Goal: Information Seeking & Learning: Learn about a topic

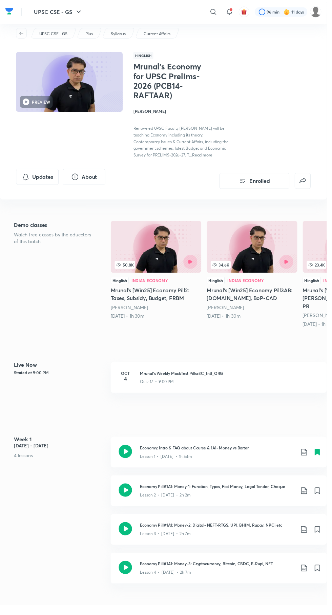
click at [216, 12] on icon at bounding box center [217, 12] width 8 height 8
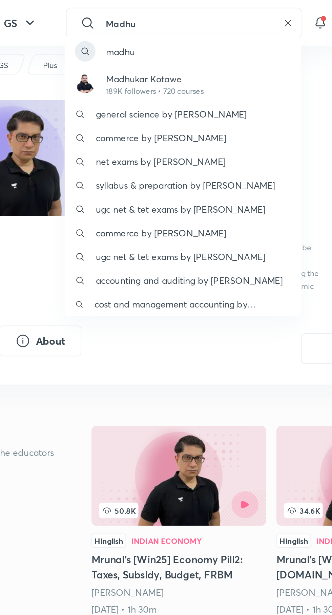
type input "Madhu"
click at [136, 48] on p "189K followers • 720 courses" at bounding box center [146, 48] width 52 height 6
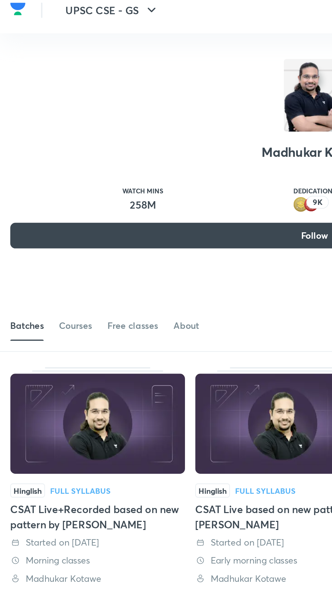
click at [40, 178] on div "Courses" at bounding box center [39, 178] width 17 height 7
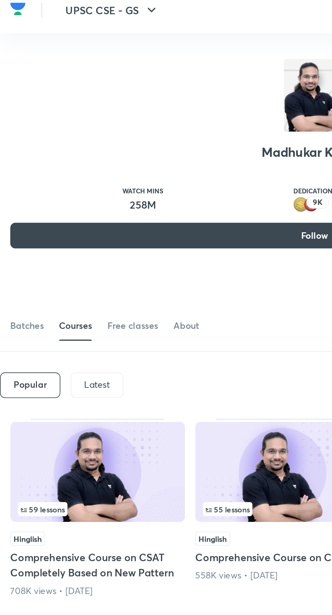
click at [55, 205] on div "Latest" at bounding box center [51, 210] width 28 height 14
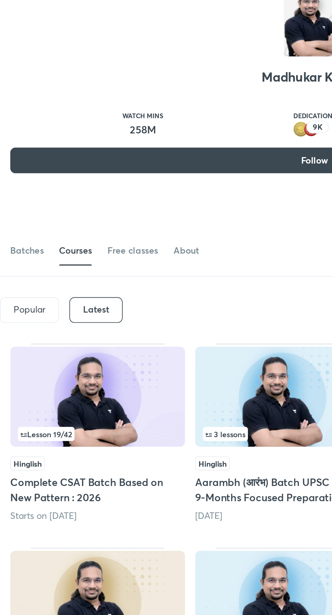
click at [69, 255] on img at bounding box center [51, 255] width 92 height 53
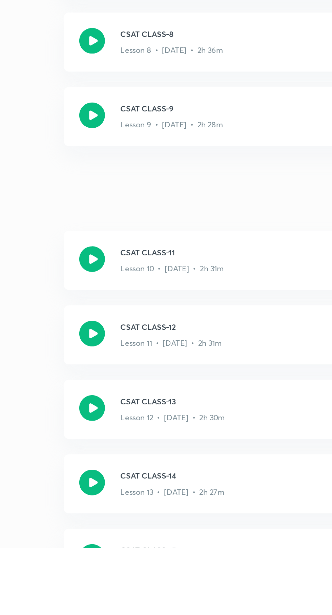
scroll to position [413, 0]
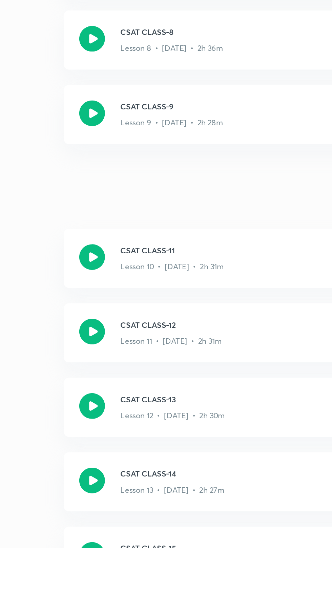
click at [130, 503] on icon at bounding box center [128, 501] width 14 height 14
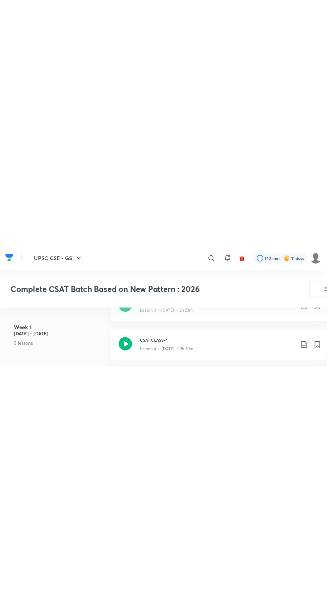
scroll to position [467, 0]
